Goal: Transaction & Acquisition: Purchase product/service

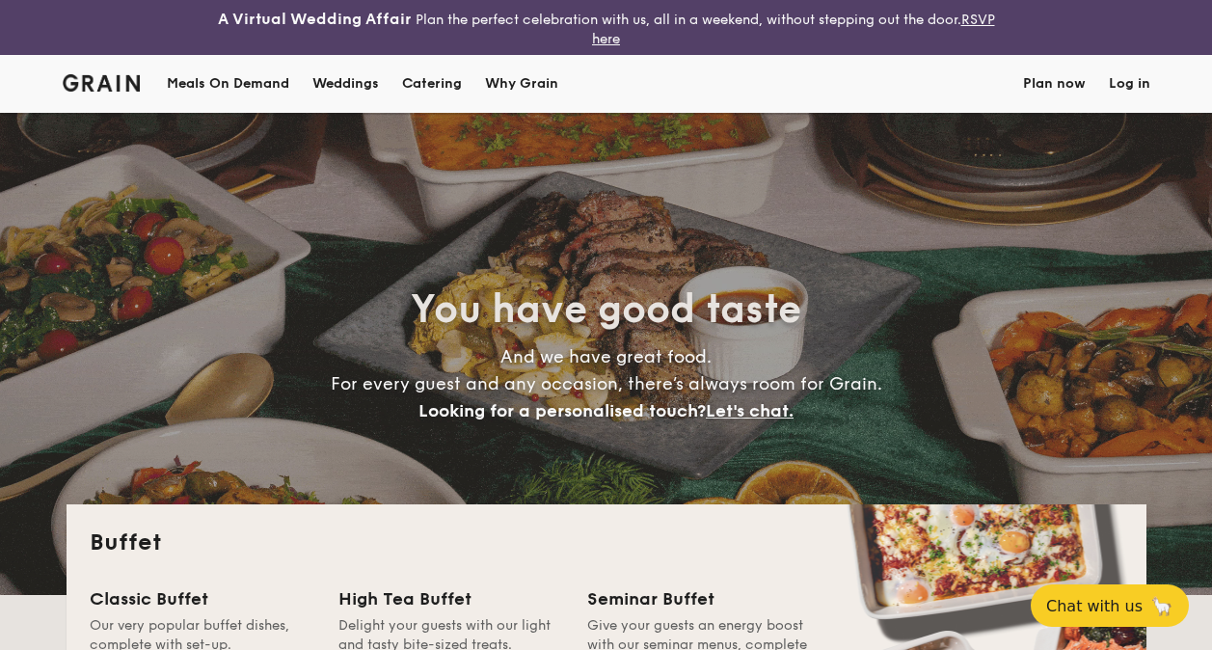
select select
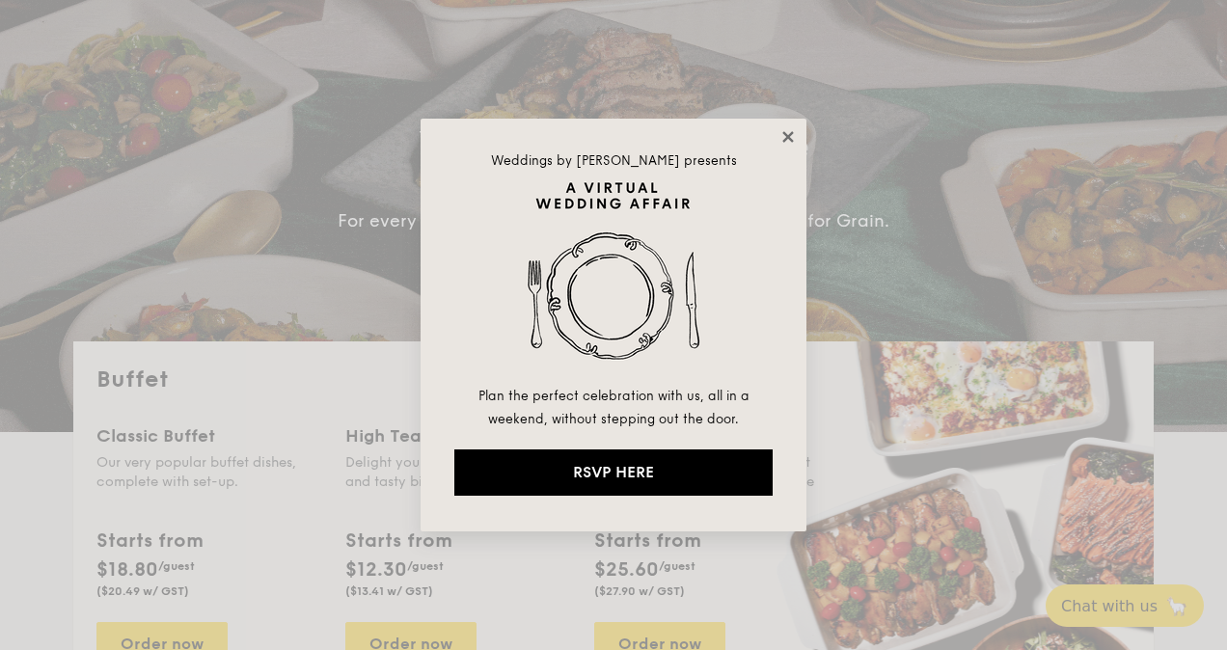
click at [788, 131] on icon at bounding box center [787, 136] width 17 height 17
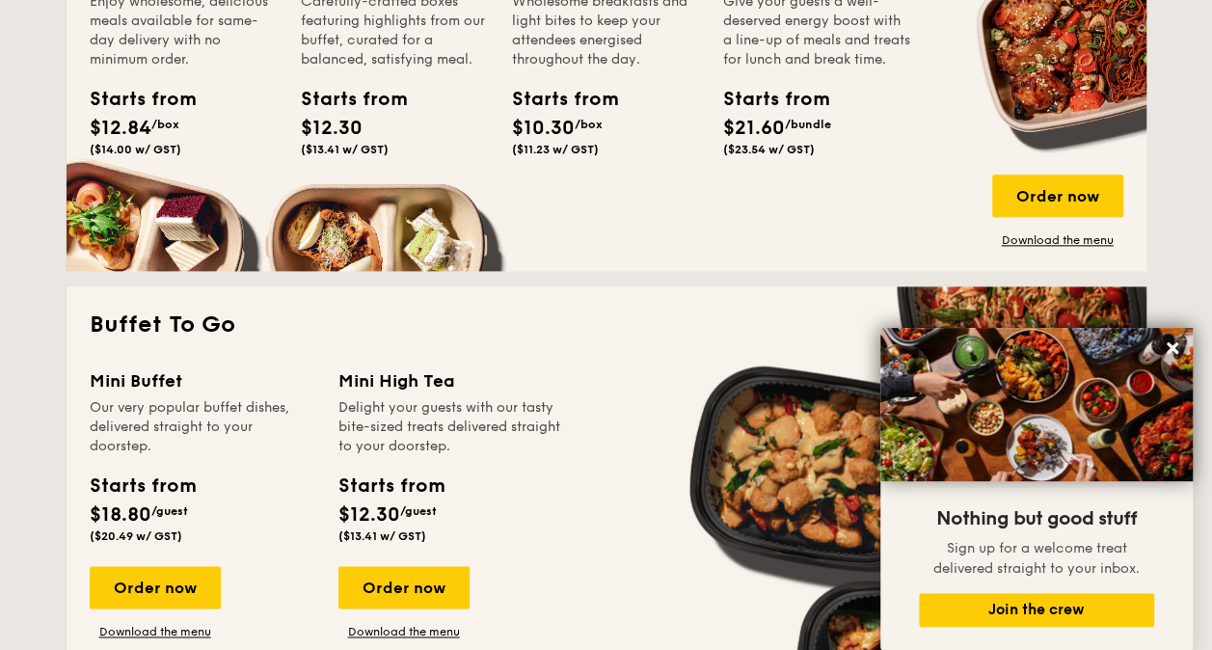
scroll to position [1044, 0]
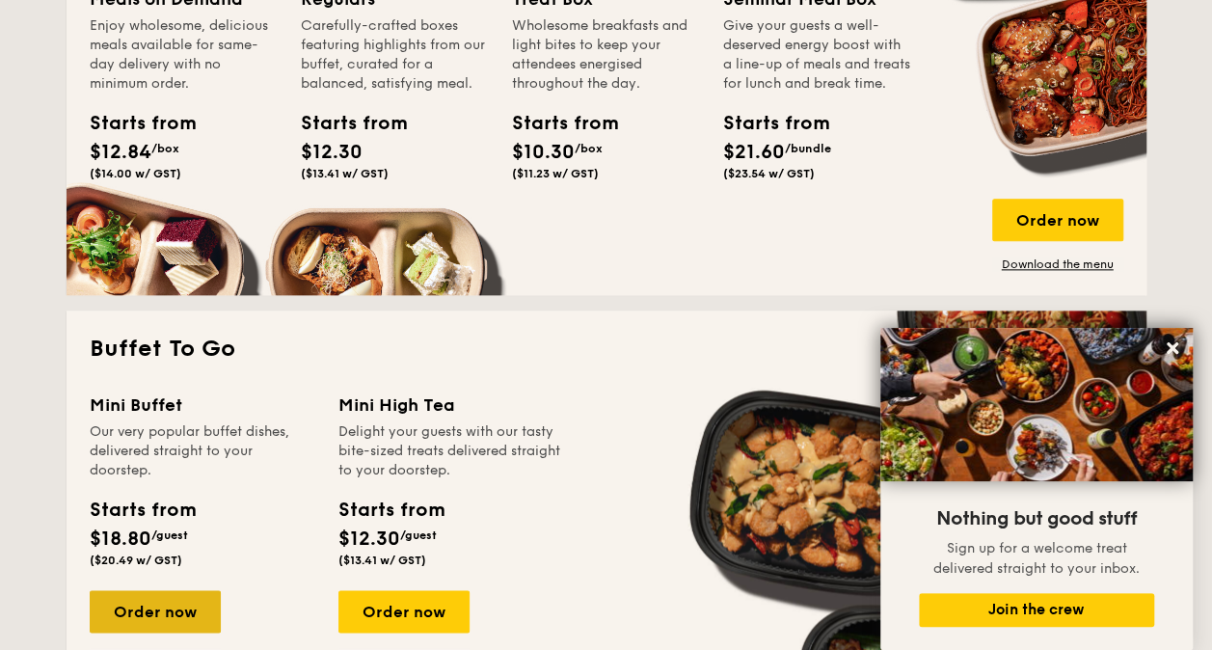
click at [158, 595] on div "Order now" at bounding box center [155, 611] width 131 height 42
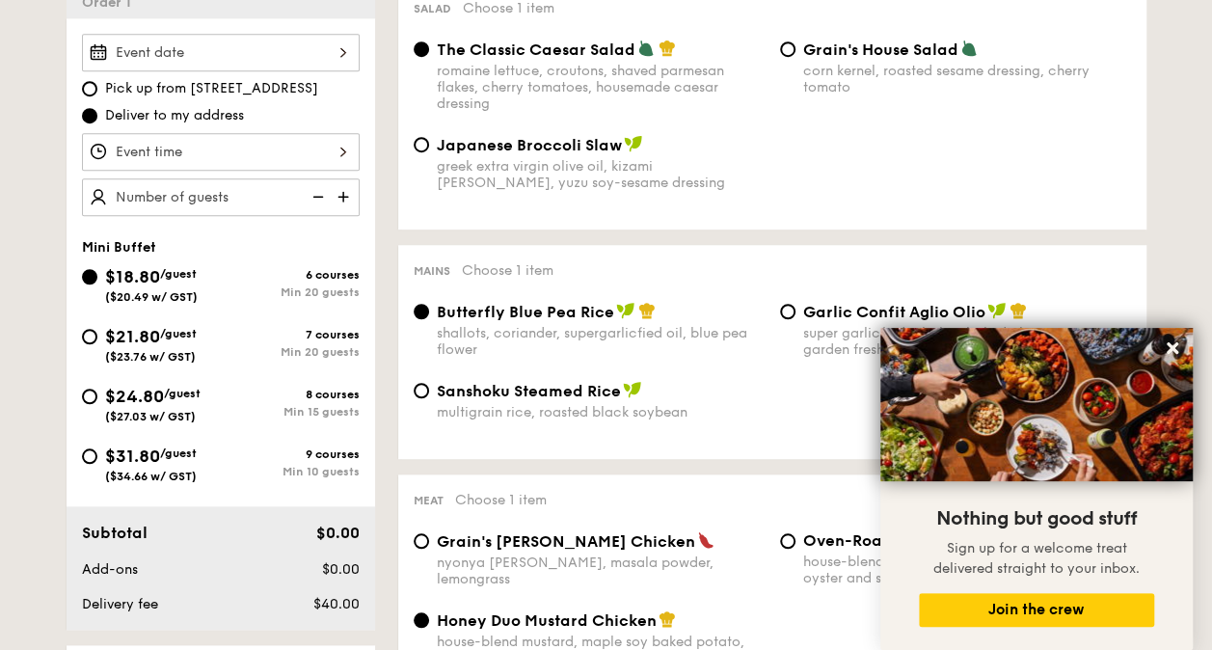
scroll to position [635, 0]
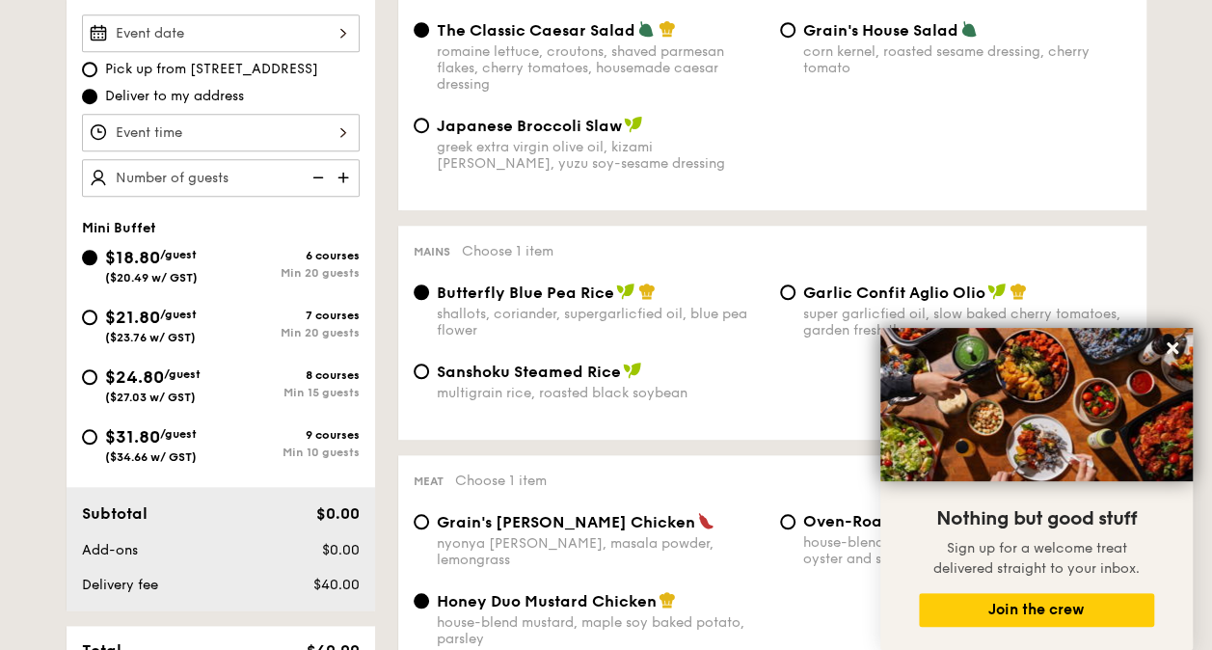
click at [240, 428] on div "9 courses" at bounding box center [290, 435] width 139 height 14
click at [97, 429] on input "$31.80 /guest ($34.66 w/ GST) 9 courses Min 10 guests" at bounding box center [89, 436] width 15 height 15
radio input "true"
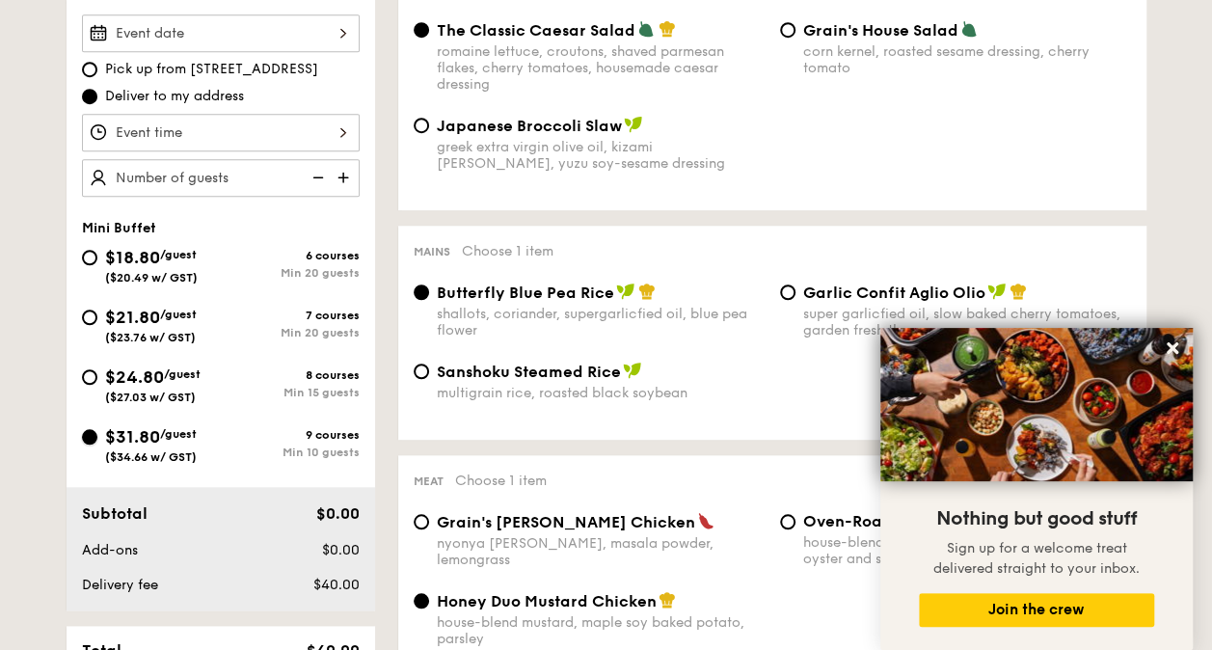
radio input "false"
radio input "true"
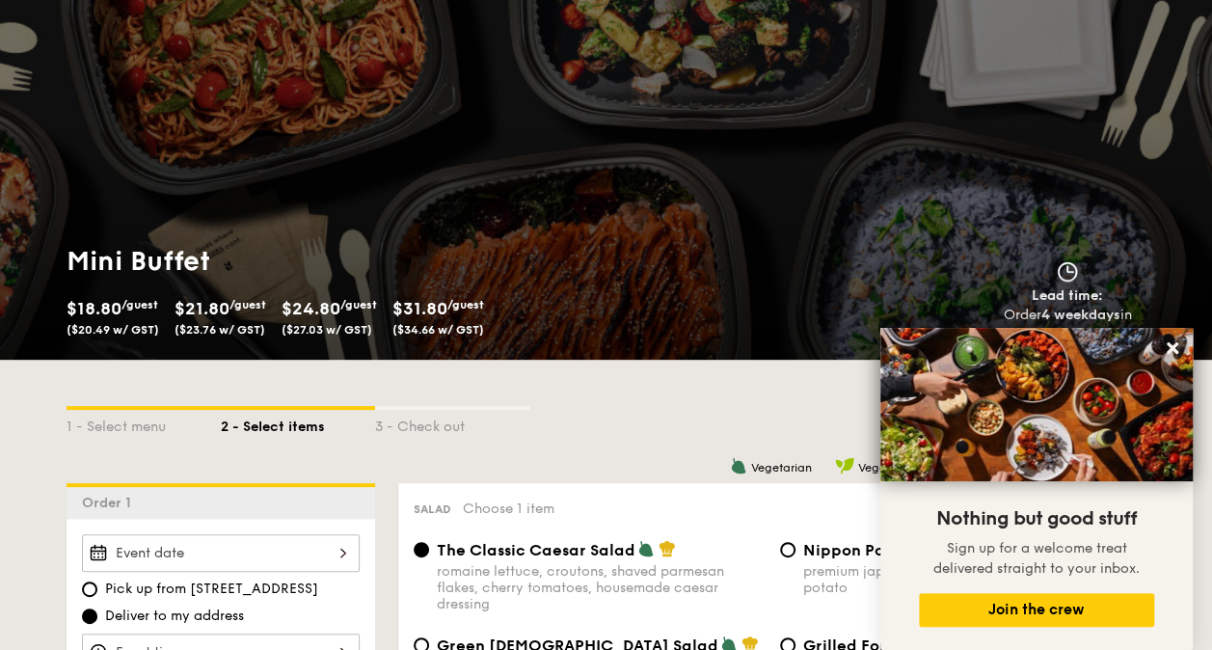
scroll to position [117, 0]
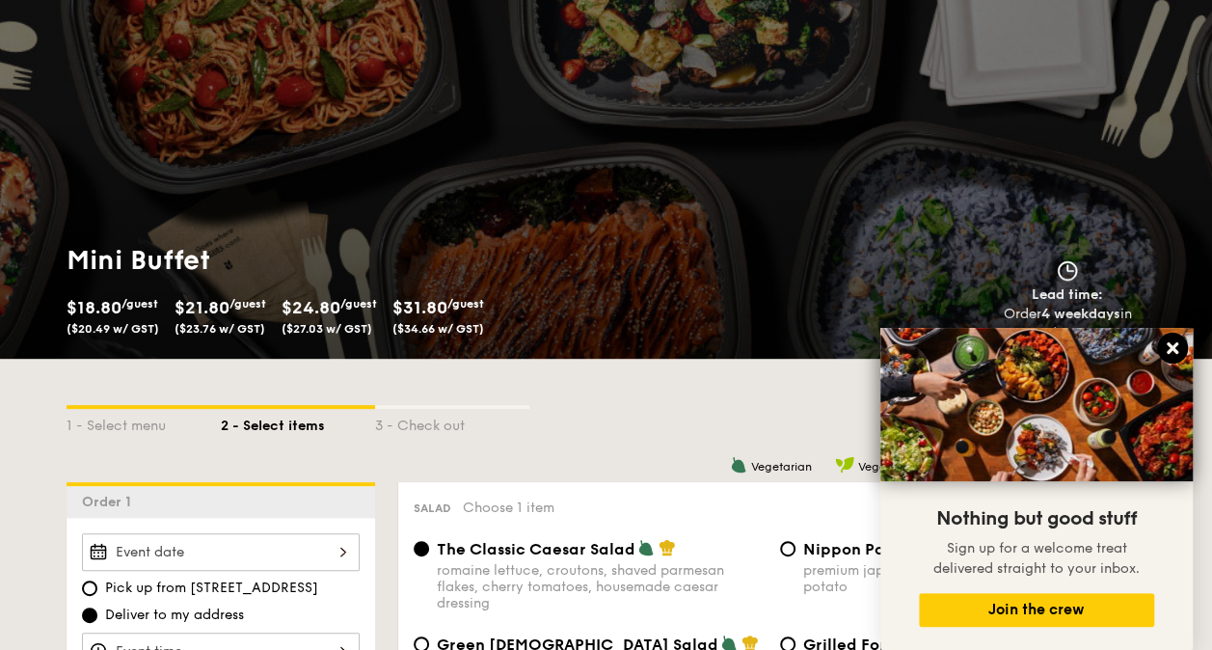
click at [1172, 347] on icon at bounding box center [1173, 348] width 12 height 12
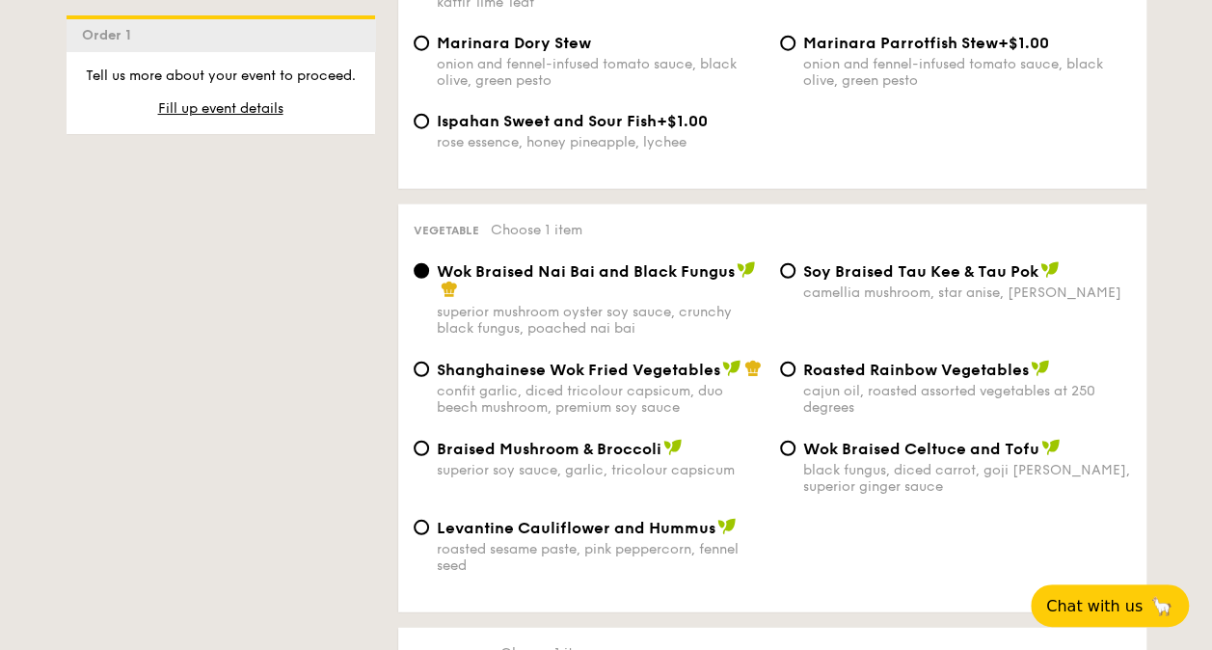
scroll to position [2485, 0]
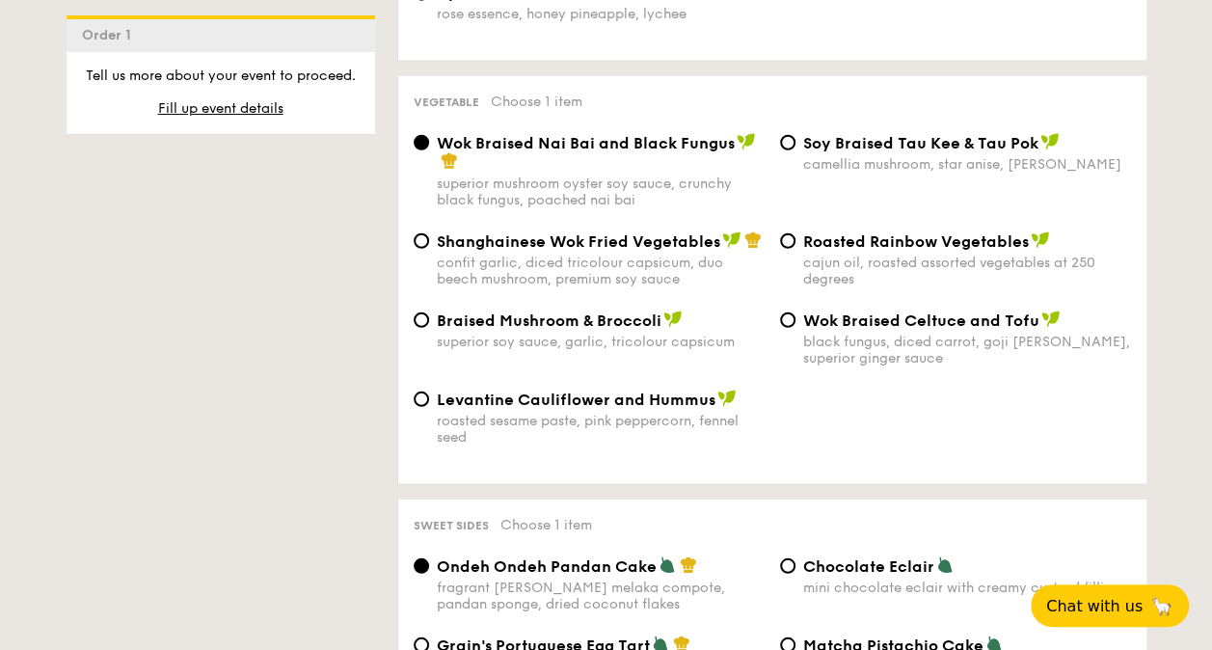
select select
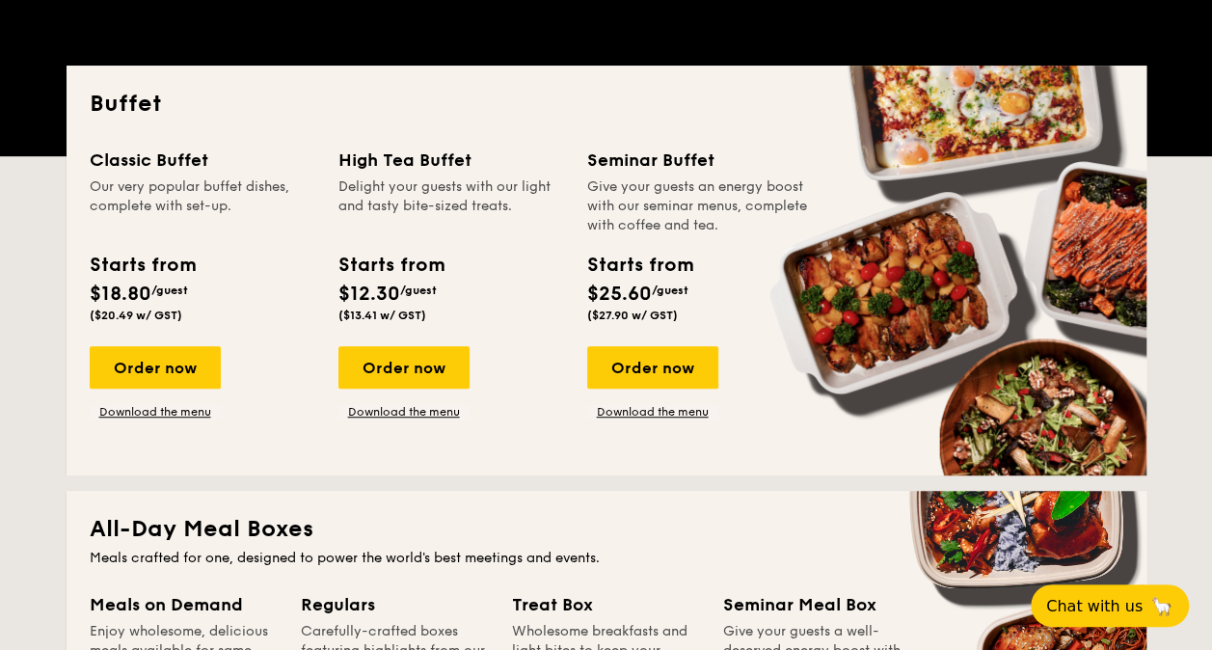
scroll to position [438, 0]
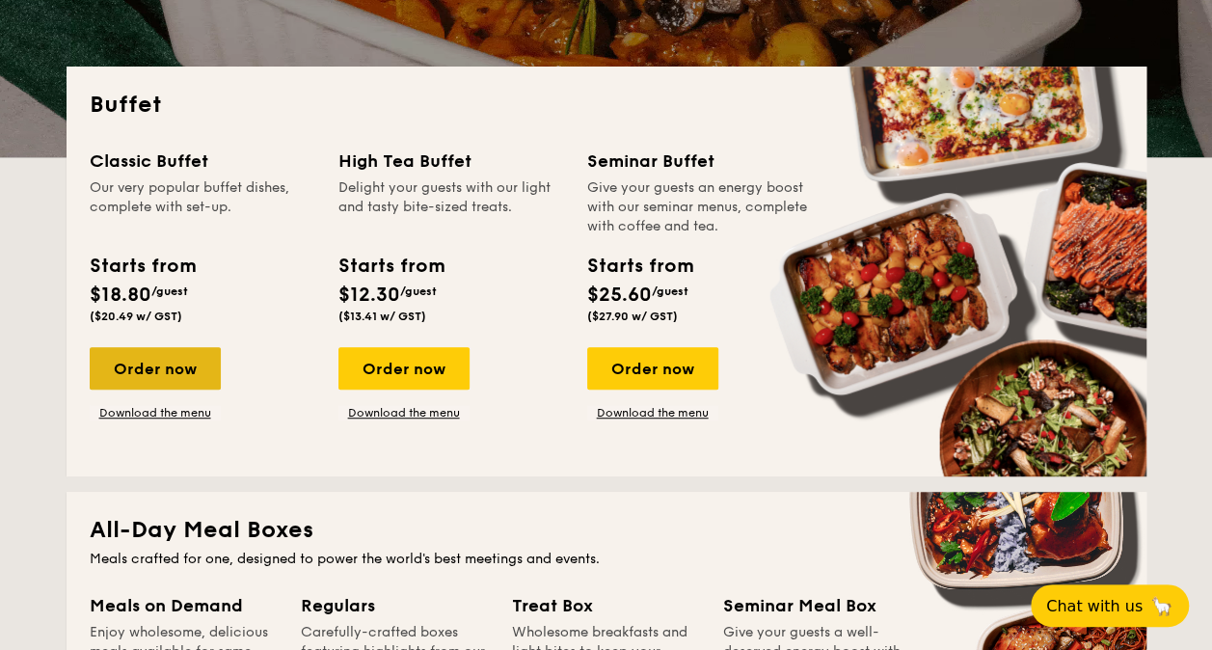
click at [197, 368] on div "Order now" at bounding box center [155, 368] width 131 height 42
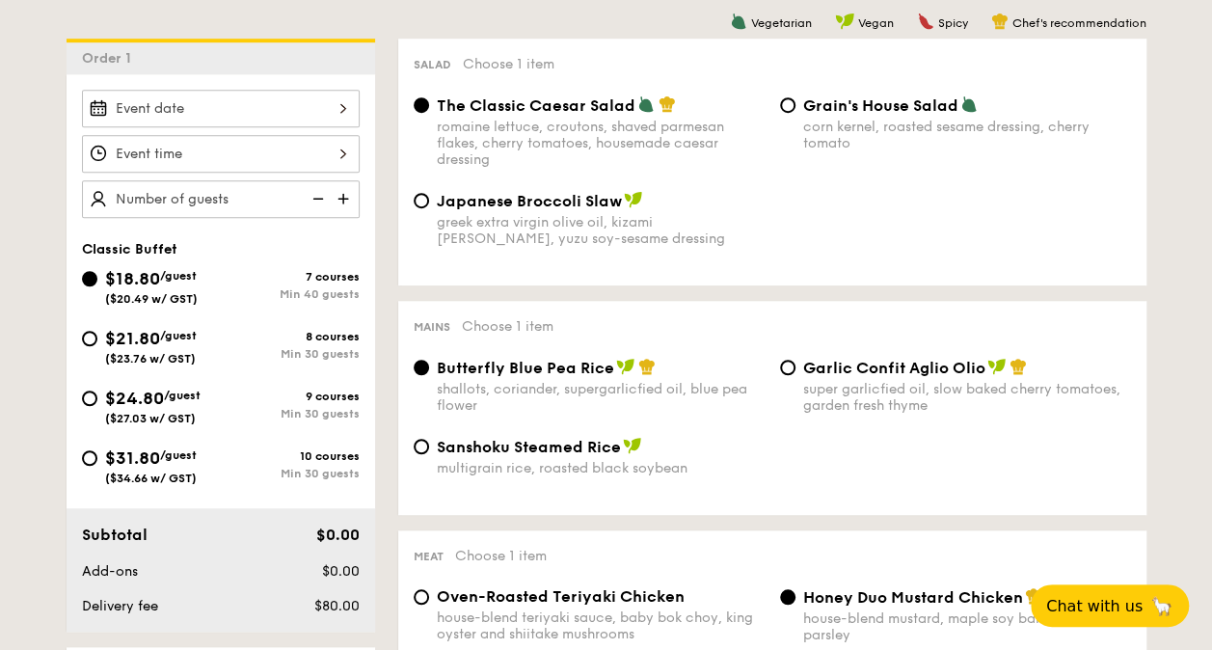
scroll to position [561, 0]
select select
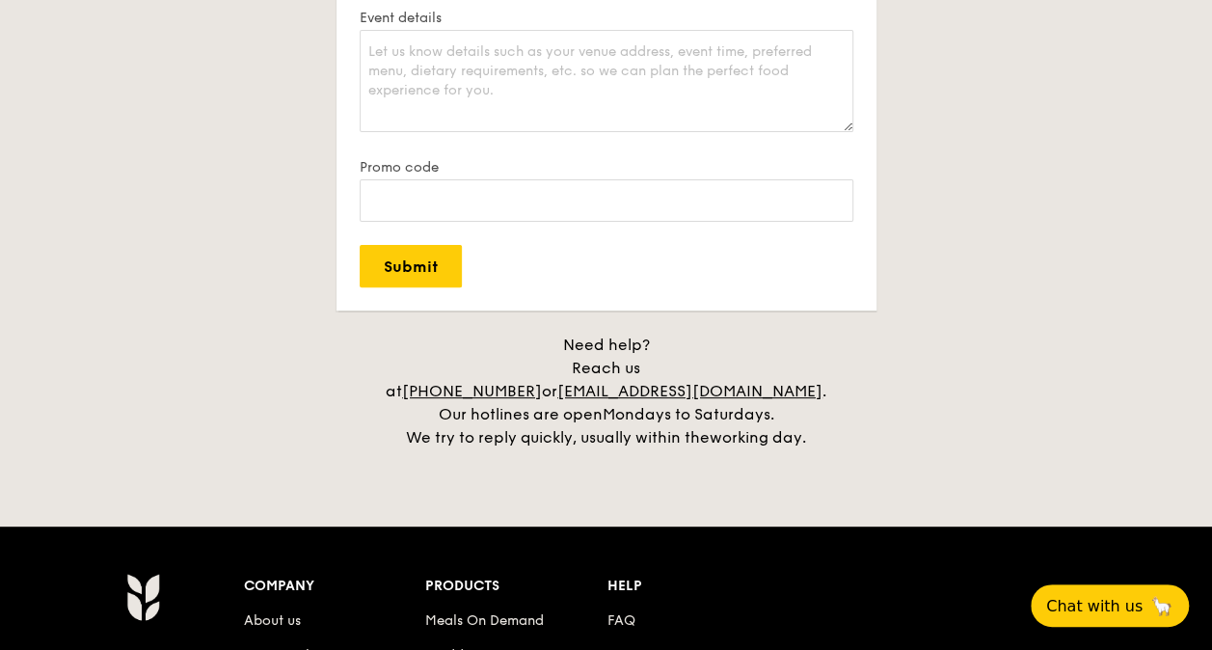
scroll to position [4063, 0]
